Goal: Task Accomplishment & Management: Use online tool/utility

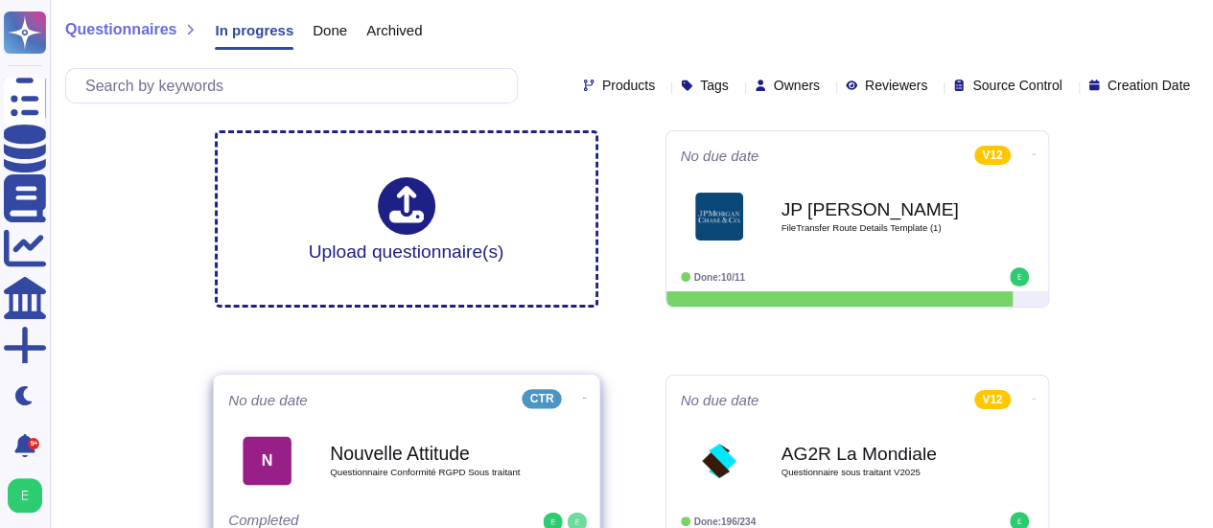
click at [582, 396] on icon at bounding box center [584, 398] width 4 height 5
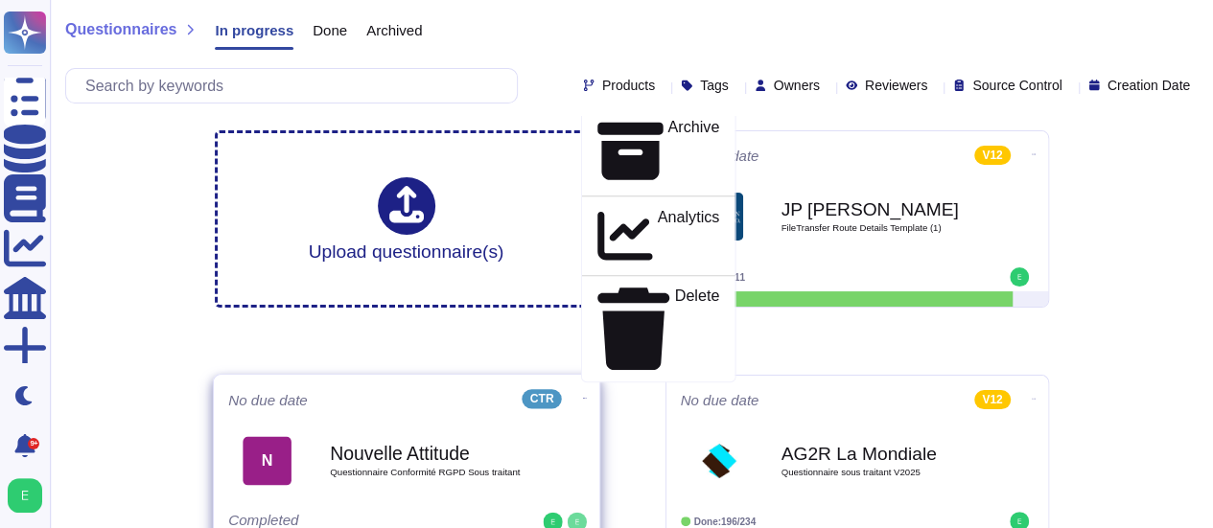
click at [658, 111] on p "Mark as Done" at bounding box center [670, 99] width 97 height 23
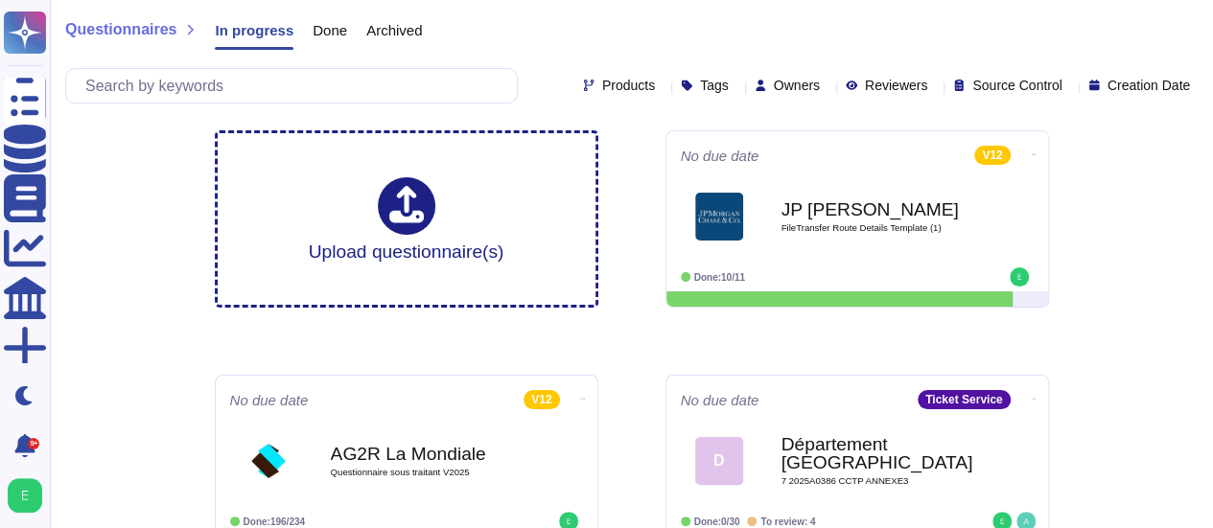
click at [328, 33] on span "Done" at bounding box center [330, 30] width 35 height 14
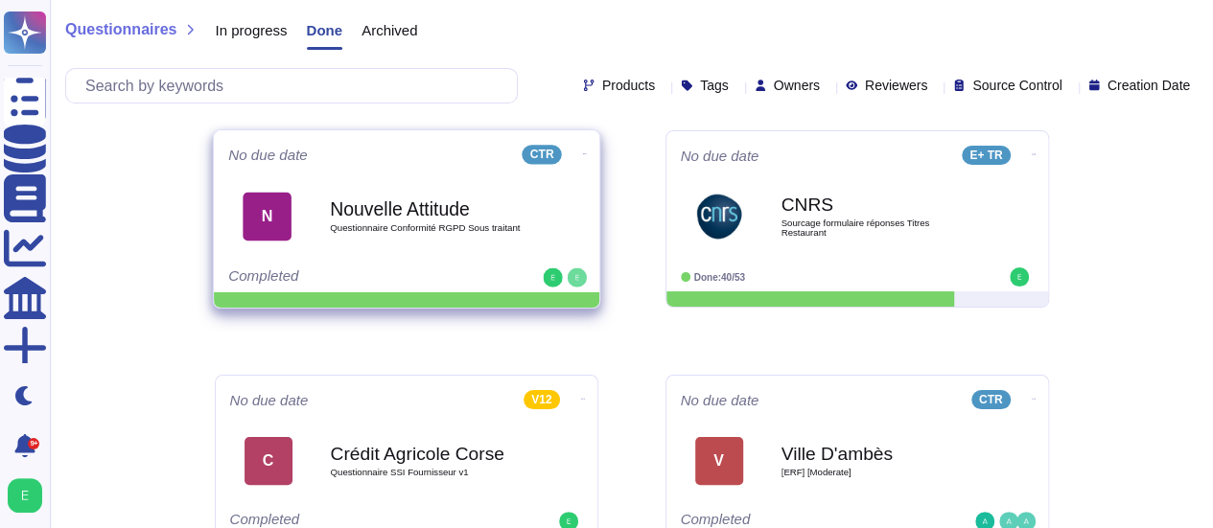
click at [582, 152] on icon at bounding box center [584, 153] width 4 height 5
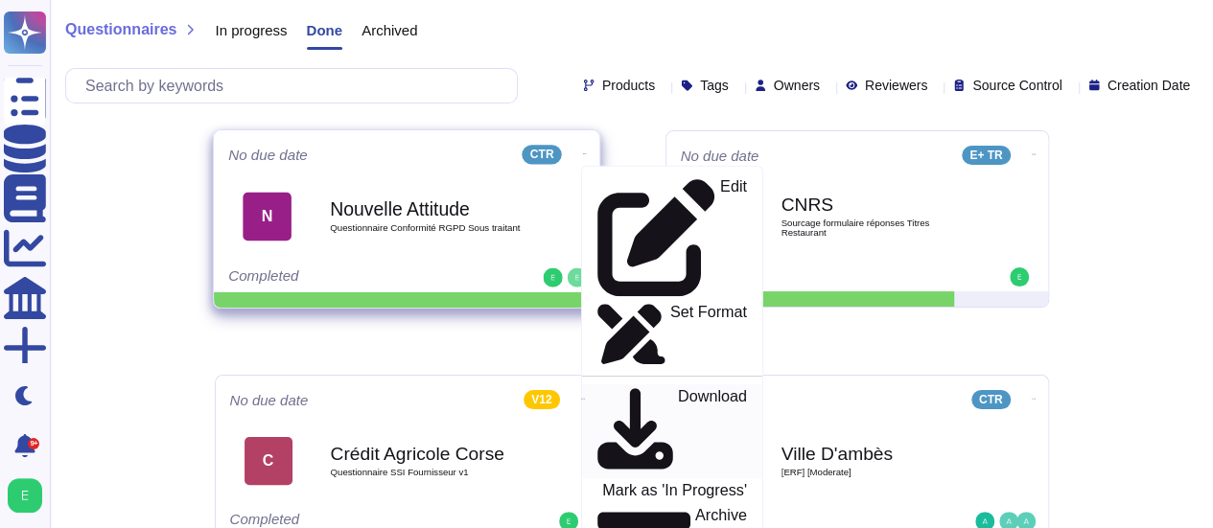
click at [677, 389] on p "Download" at bounding box center [711, 431] width 69 height 85
